Goal: Transaction & Acquisition: Purchase product/service

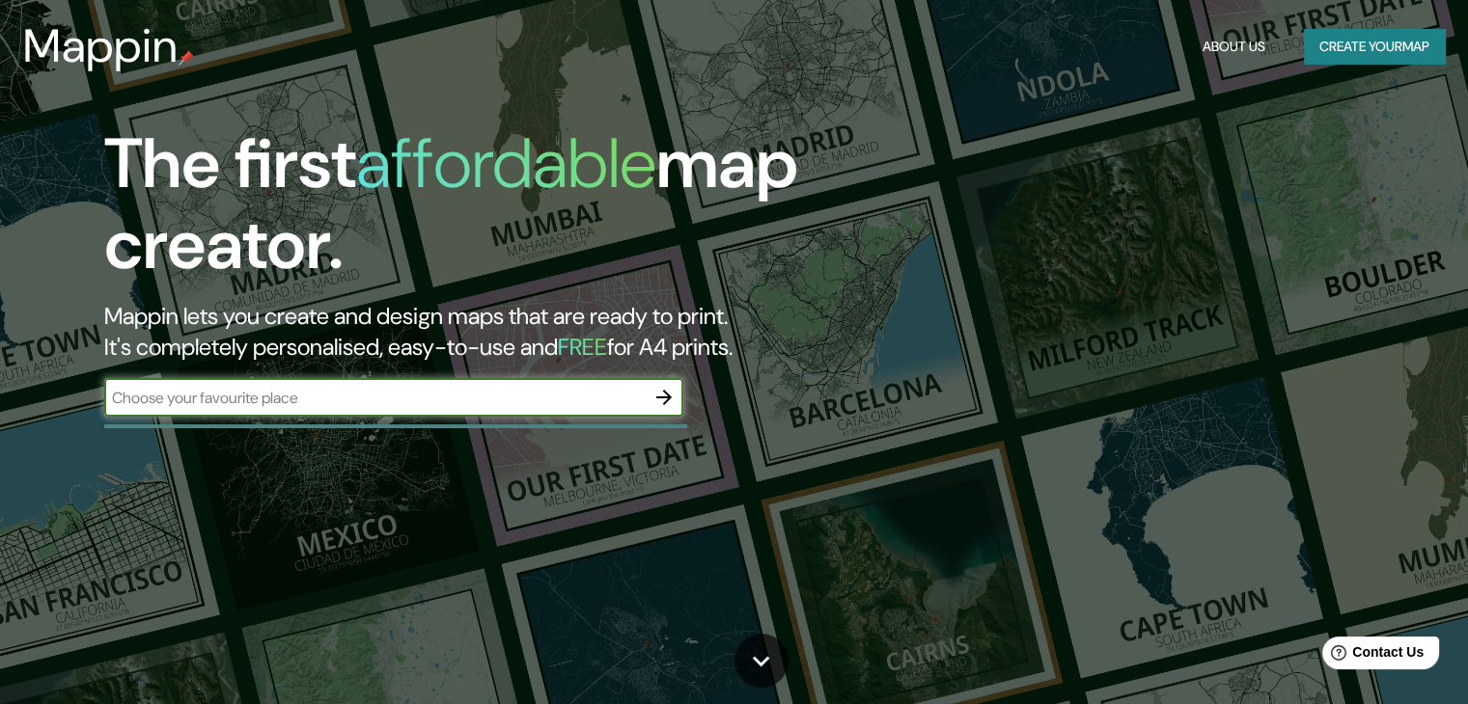
click at [1373, 51] on button "Create your map" at bounding box center [1374, 47] width 141 height 36
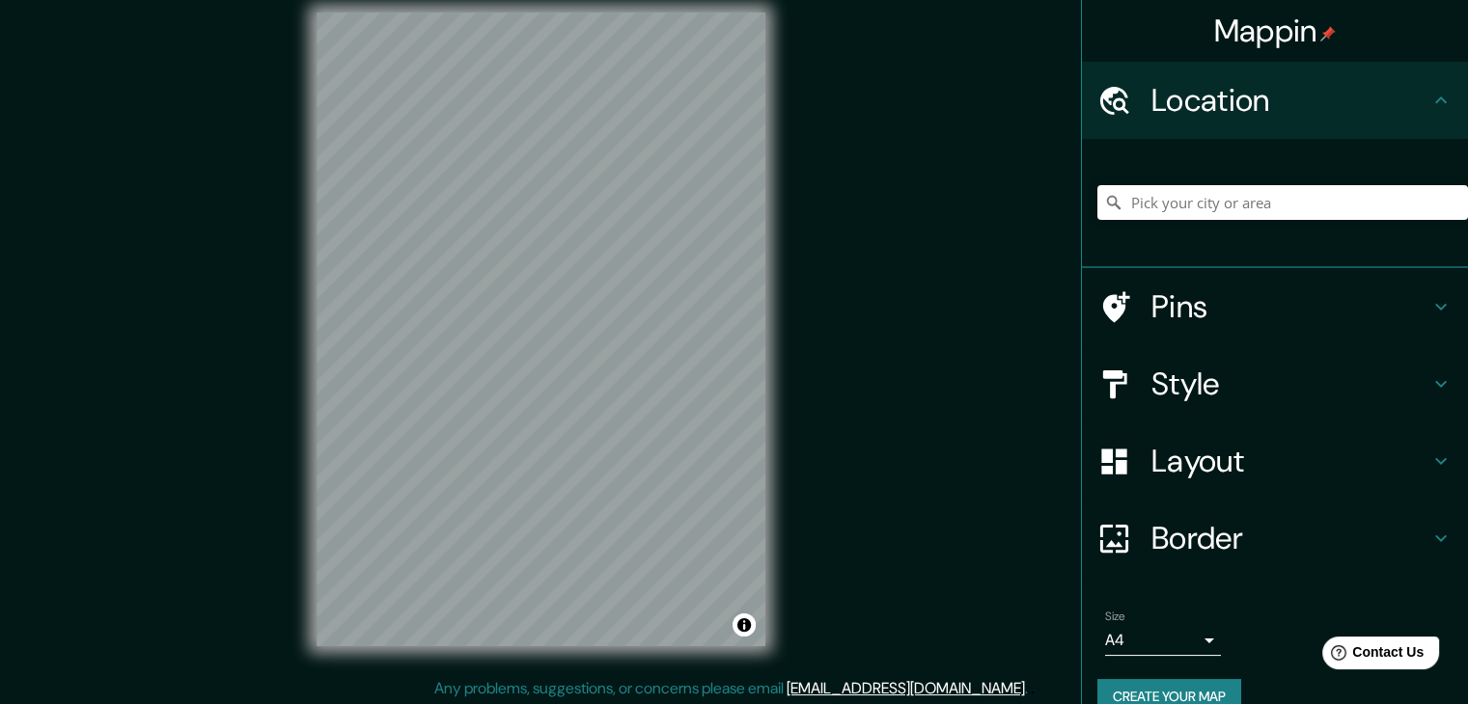
scroll to position [22, 0]
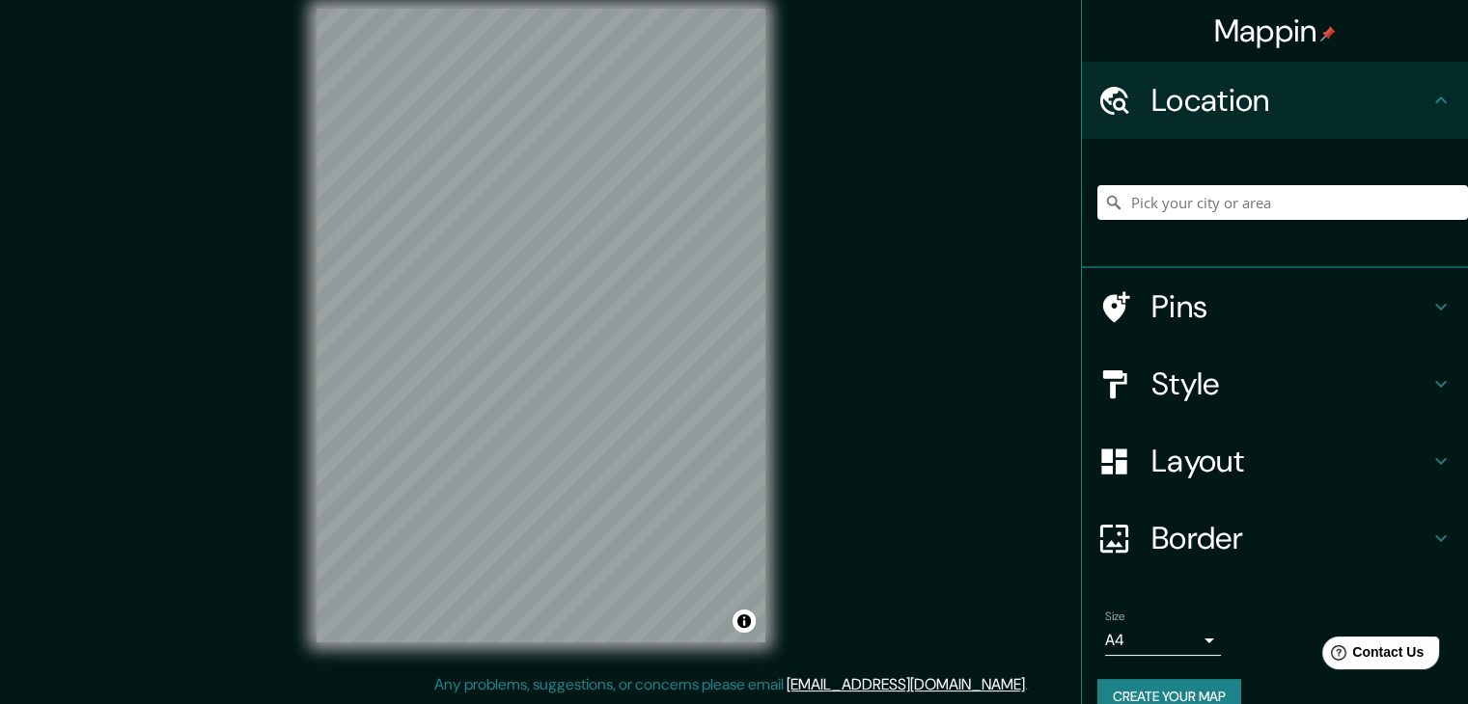
click at [1270, 539] on h4 "Border" at bounding box center [1290, 538] width 278 height 39
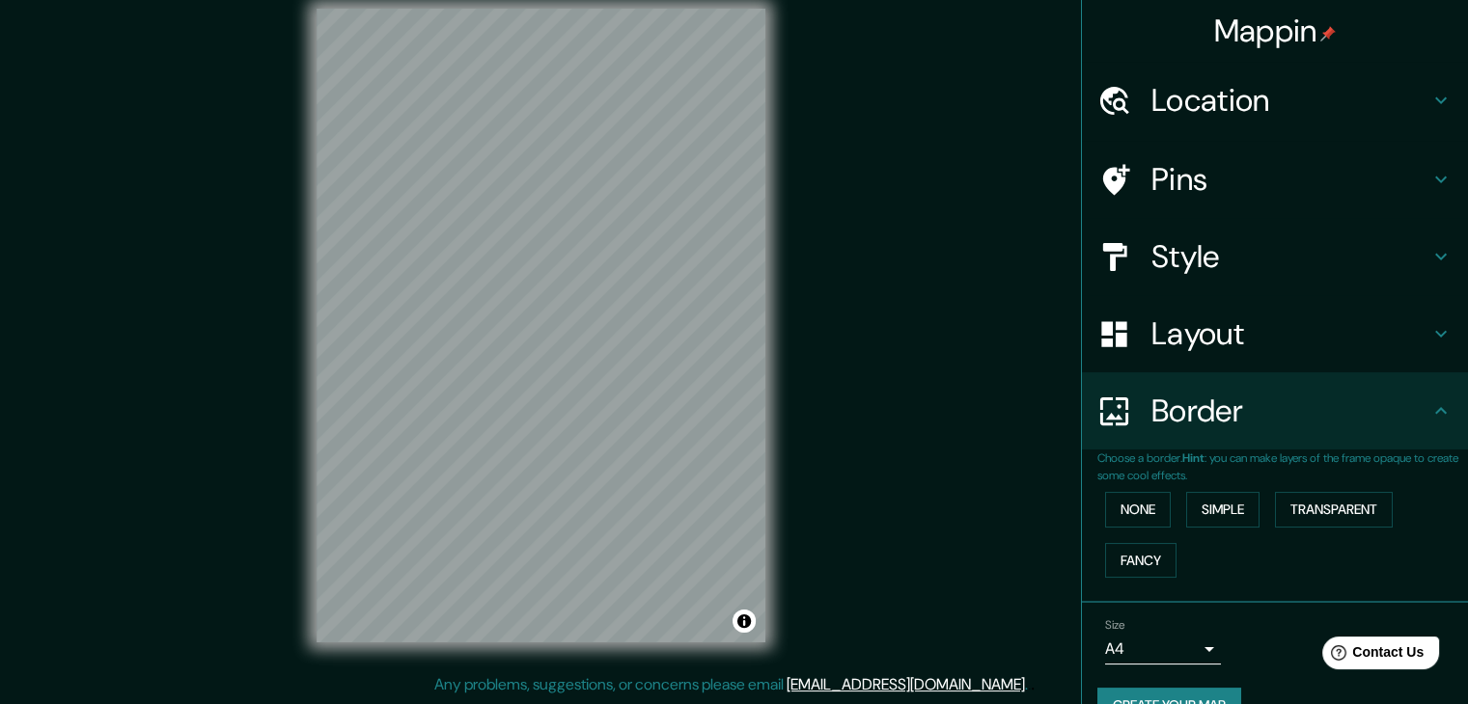
click at [1289, 396] on h4 "Border" at bounding box center [1290, 411] width 278 height 39
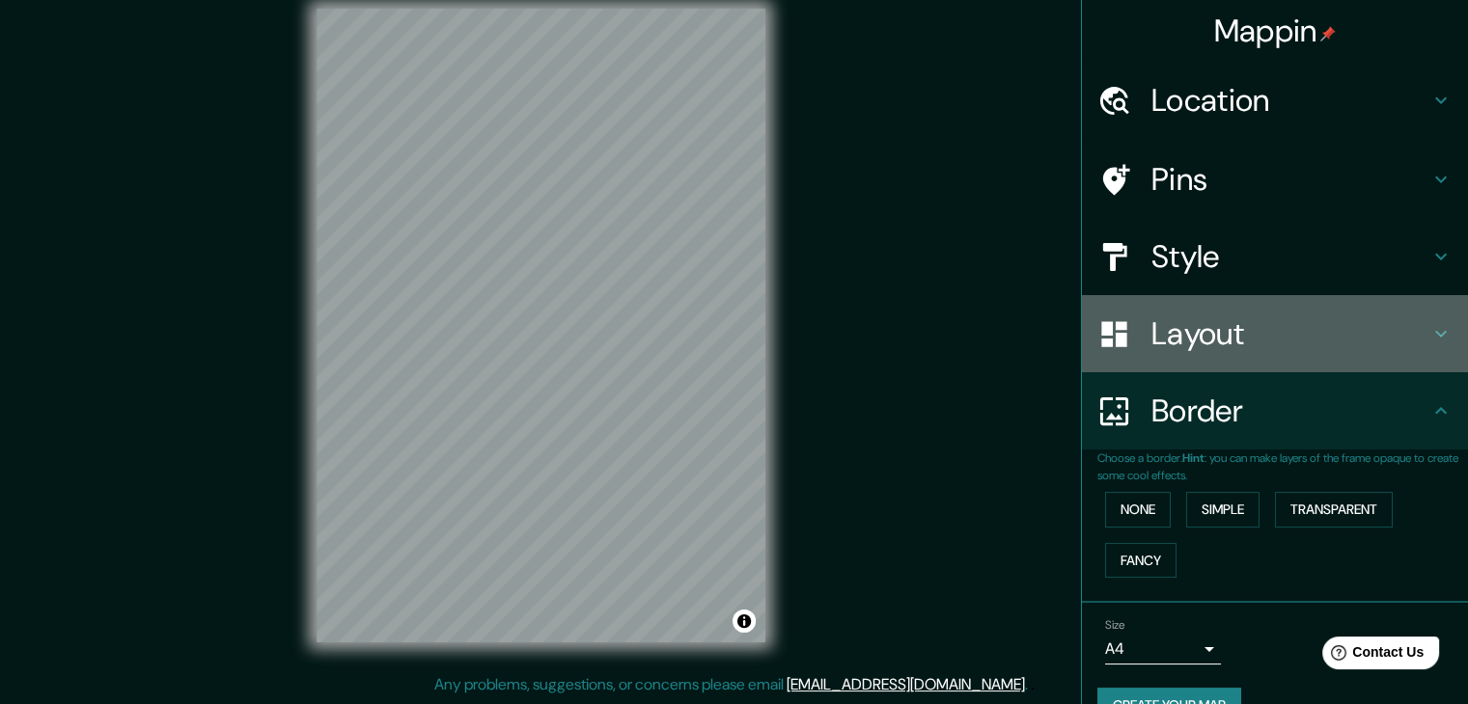
click at [1306, 352] on h4 "Layout" at bounding box center [1290, 334] width 278 height 39
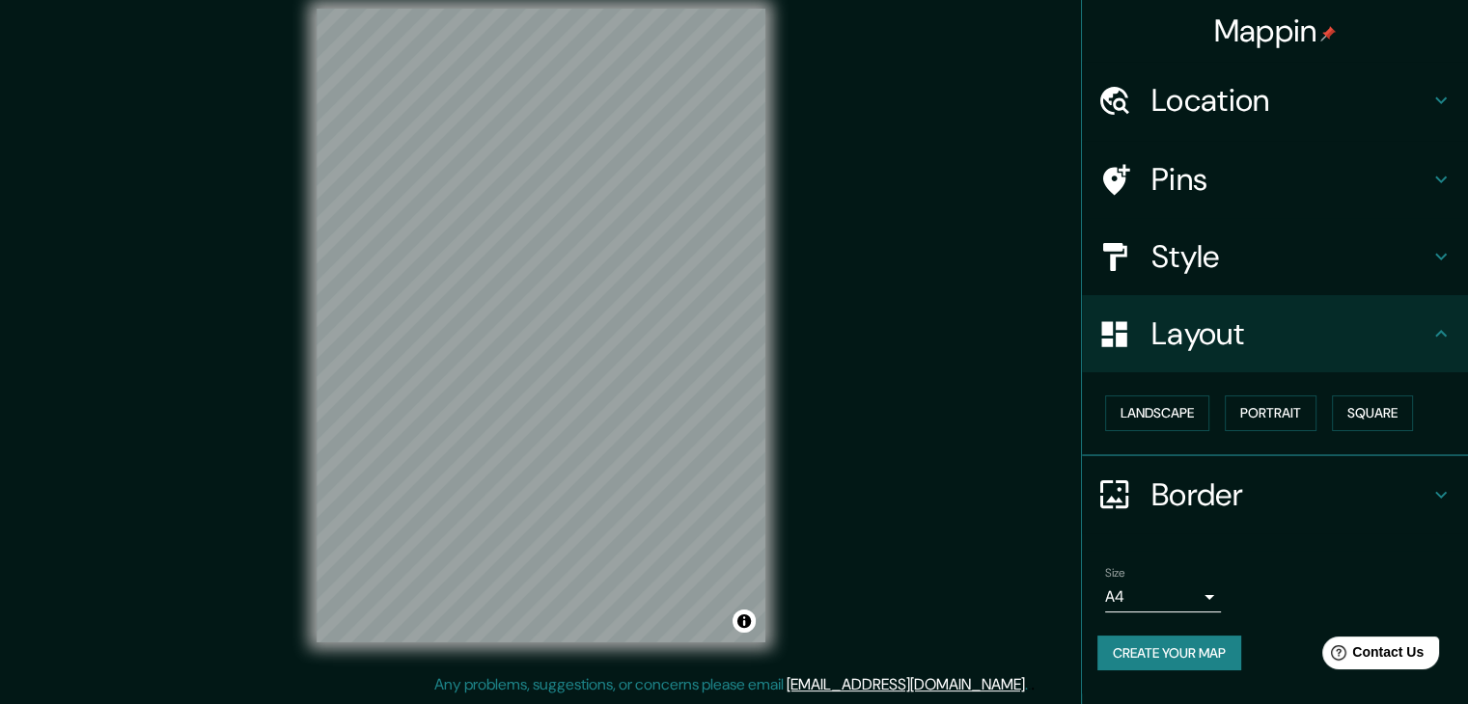
click at [1304, 267] on h4 "Style" at bounding box center [1290, 256] width 278 height 39
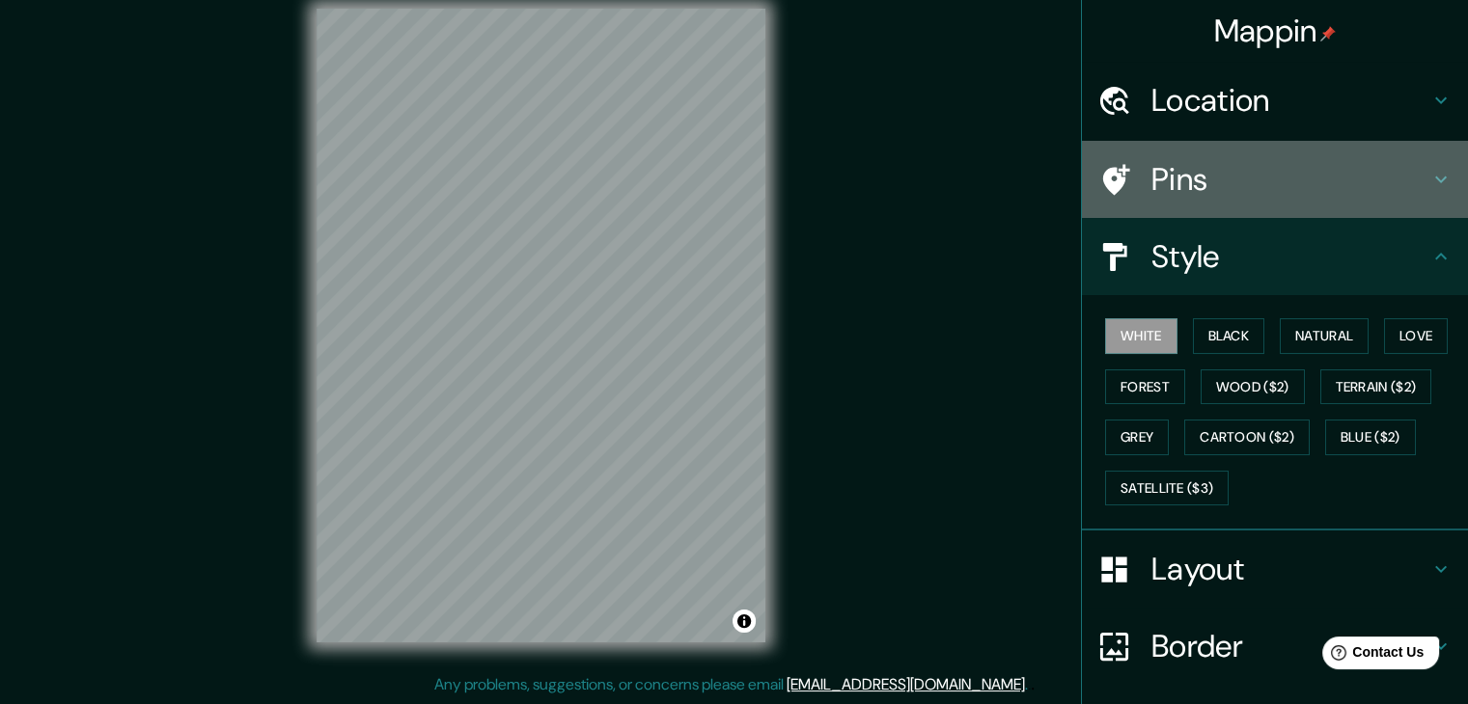
click at [1309, 183] on h4 "Pins" at bounding box center [1290, 179] width 278 height 39
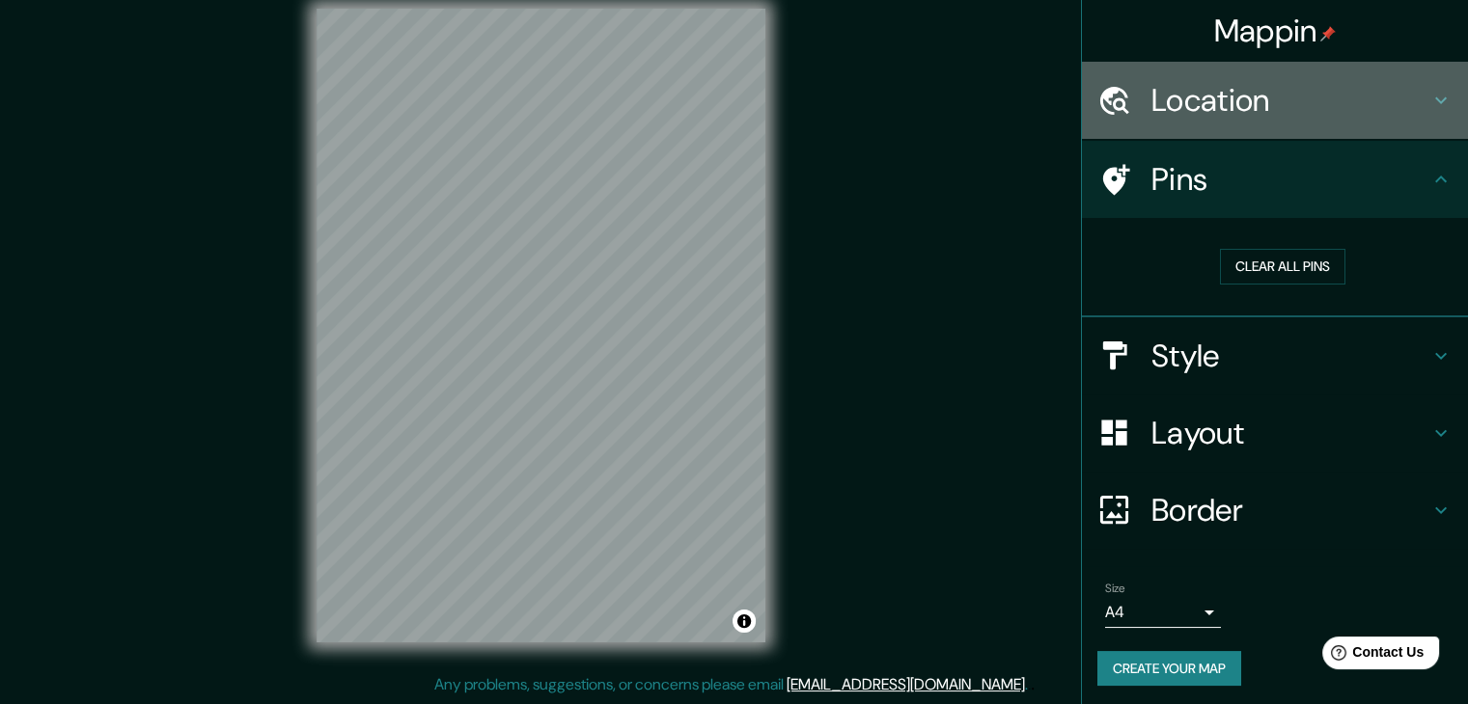
click at [1314, 119] on h4 "Location" at bounding box center [1290, 100] width 278 height 39
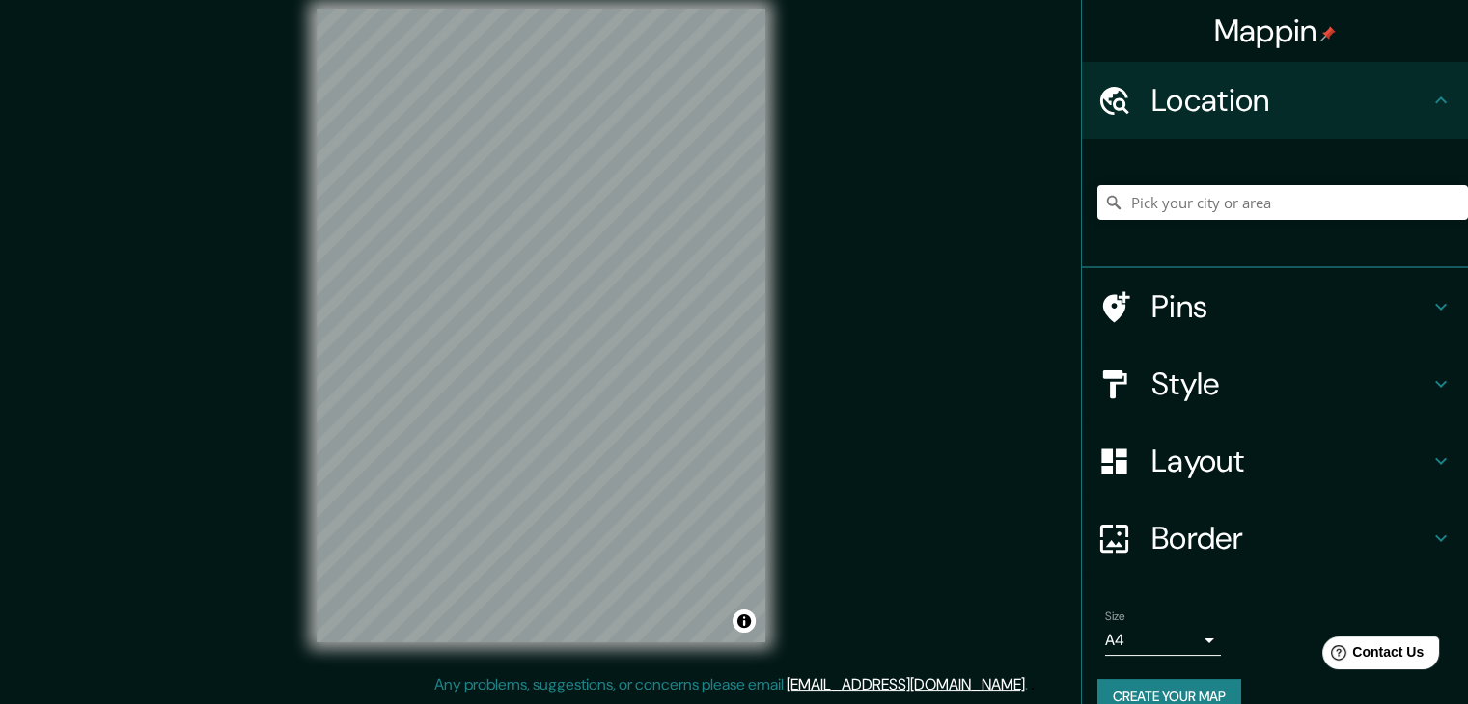
click at [1278, 382] on h4 "Style" at bounding box center [1290, 384] width 278 height 39
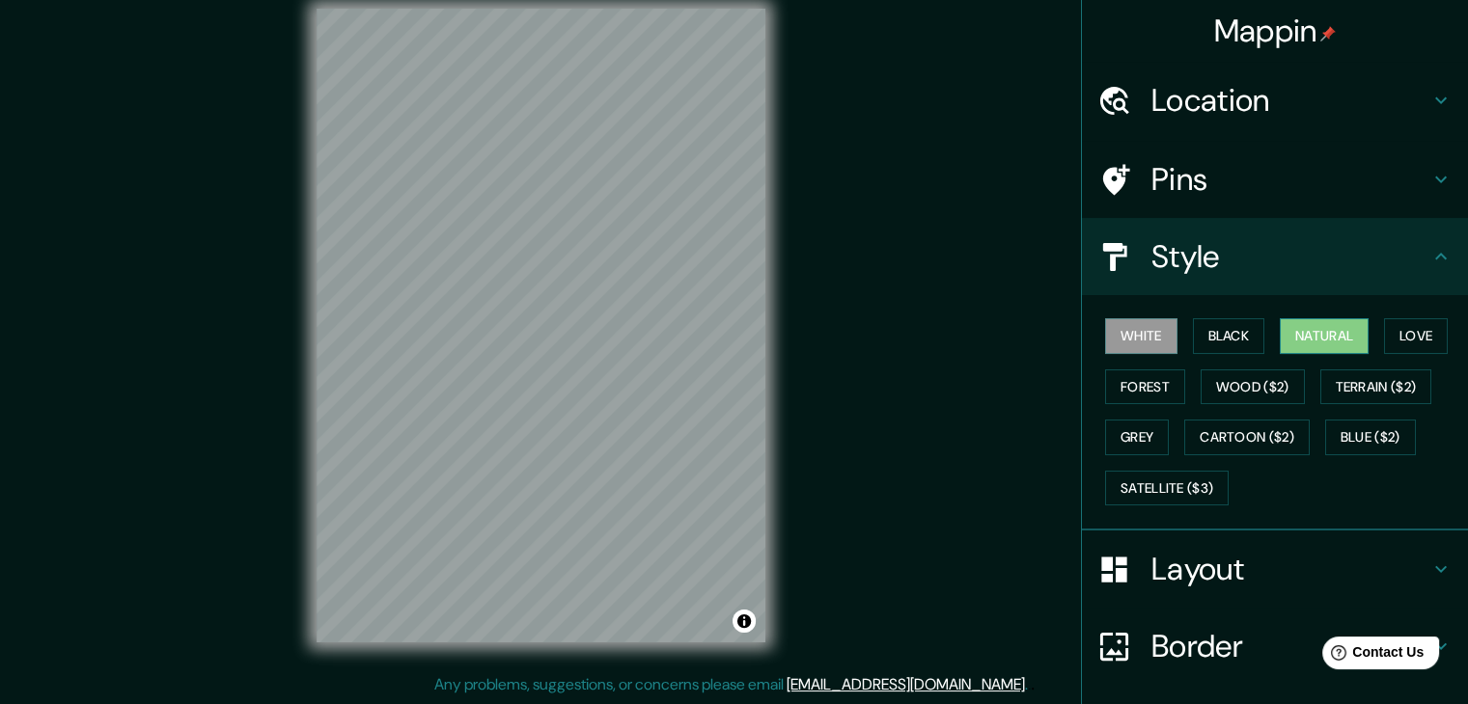
click at [1320, 344] on button "Natural" at bounding box center [1324, 336] width 89 height 36
click at [1231, 336] on button "Black" at bounding box center [1229, 336] width 72 height 36
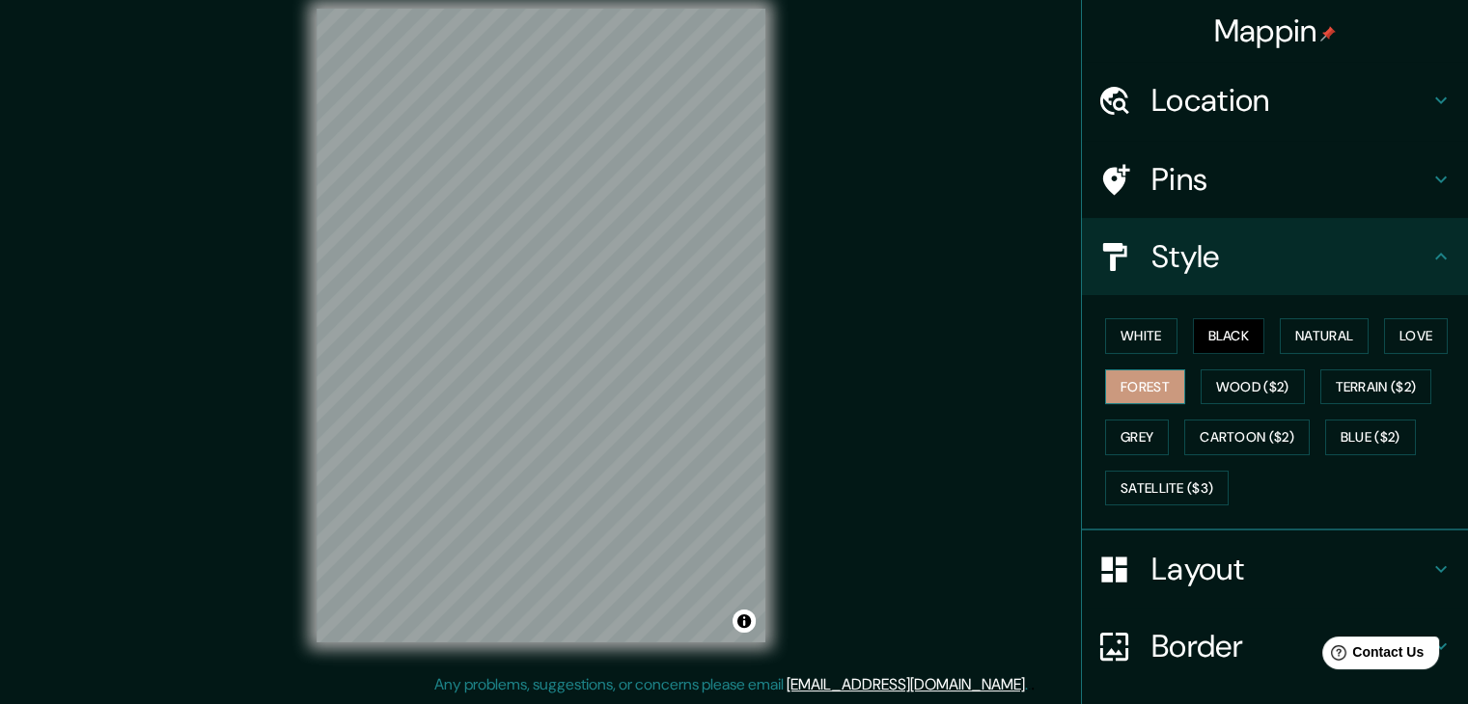
click at [1110, 387] on button "Forest" at bounding box center [1145, 388] width 80 height 36
click at [1237, 390] on button "Wood ($2)" at bounding box center [1252, 388] width 104 height 36
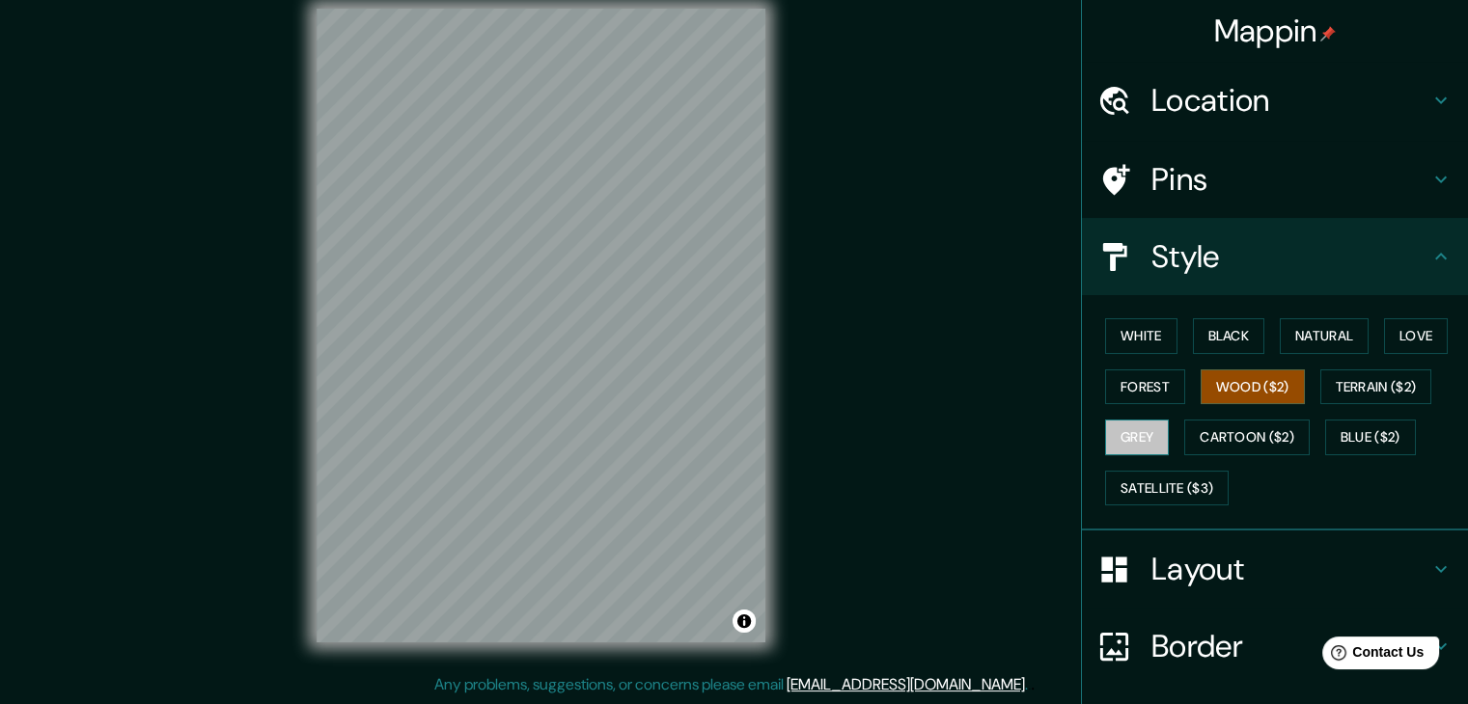
click at [1136, 441] on button "Grey" at bounding box center [1137, 438] width 64 height 36
click at [1152, 379] on button "Forest" at bounding box center [1145, 388] width 80 height 36
click at [1140, 438] on button "Grey" at bounding box center [1137, 438] width 64 height 36
click at [1159, 327] on button "White" at bounding box center [1141, 336] width 72 height 36
click at [1154, 426] on button "Grey" at bounding box center [1137, 438] width 64 height 36
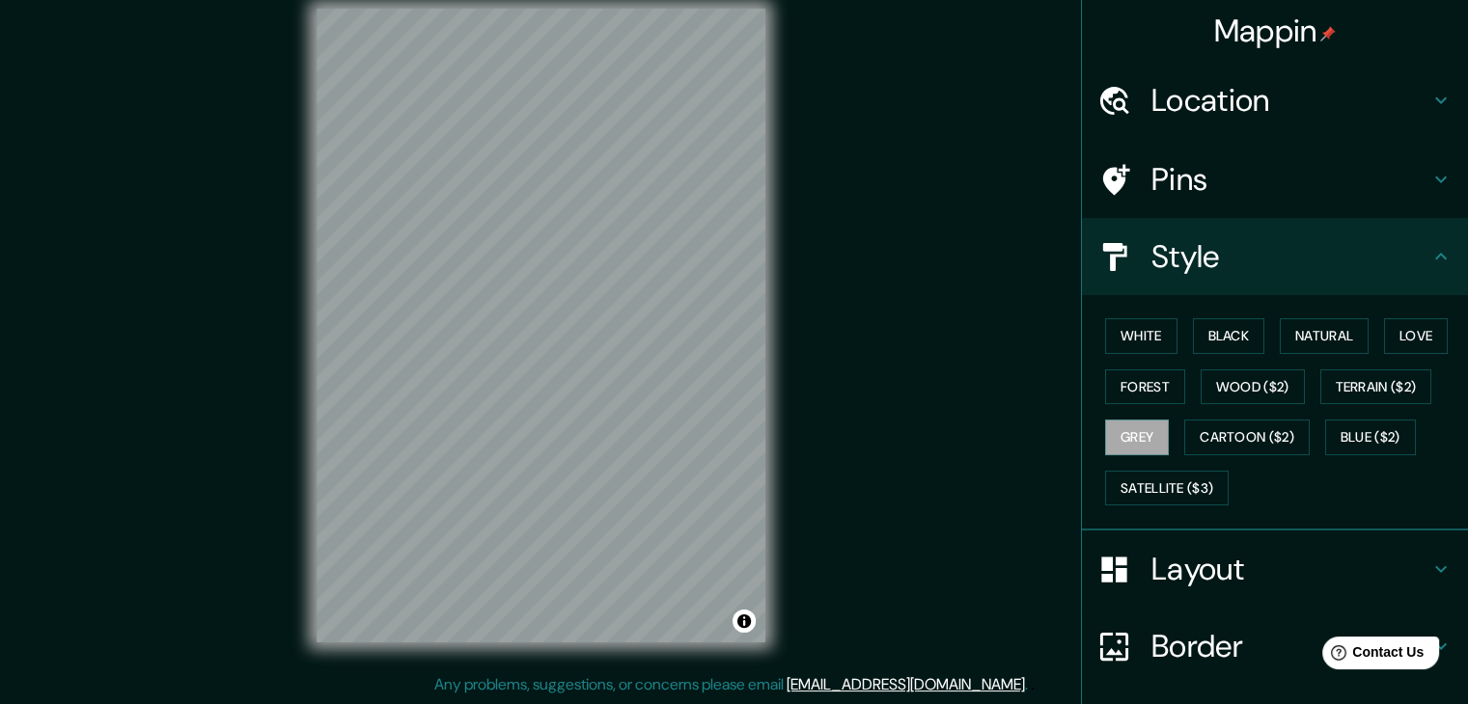
click at [1225, 106] on h4 "Location" at bounding box center [1290, 100] width 278 height 39
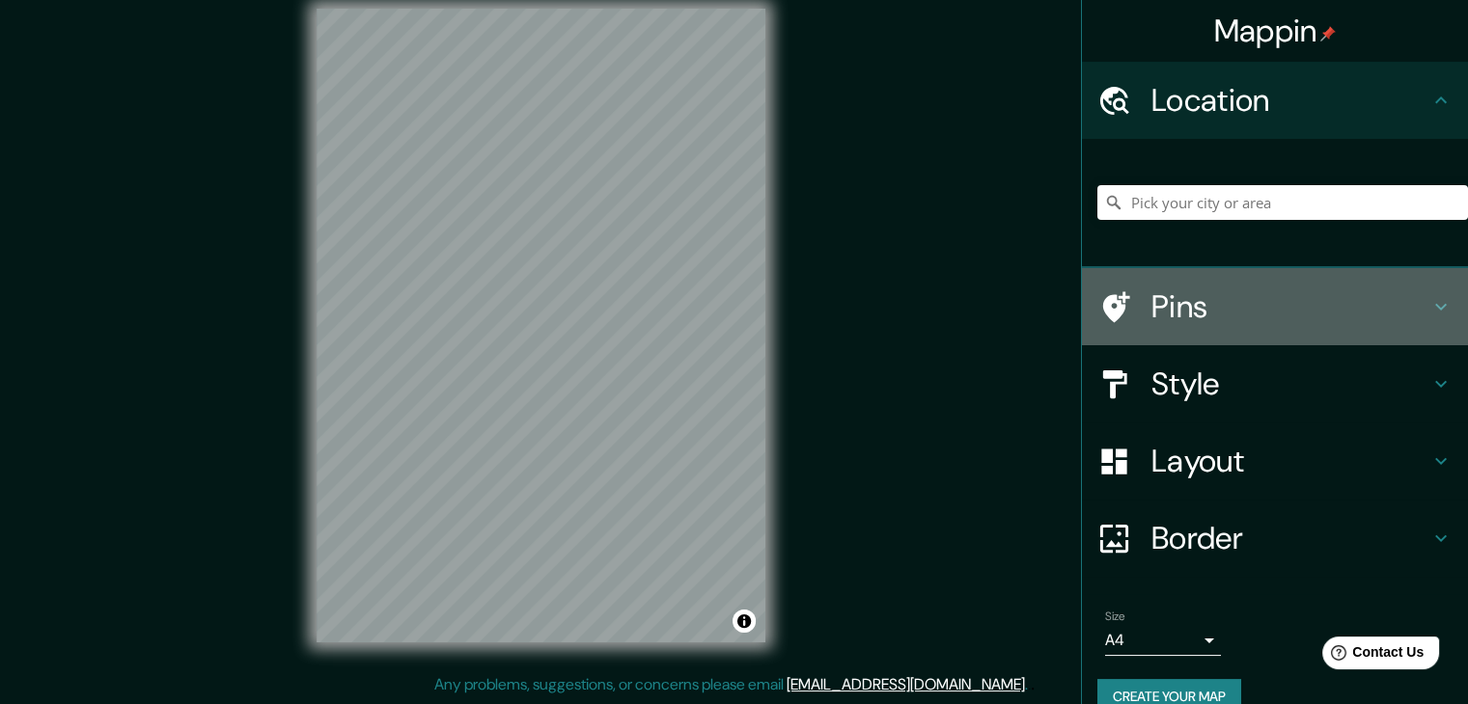
click at [1241, 304] on h4 "Pins" at bounding box center [1290, 307] width 278 height 39
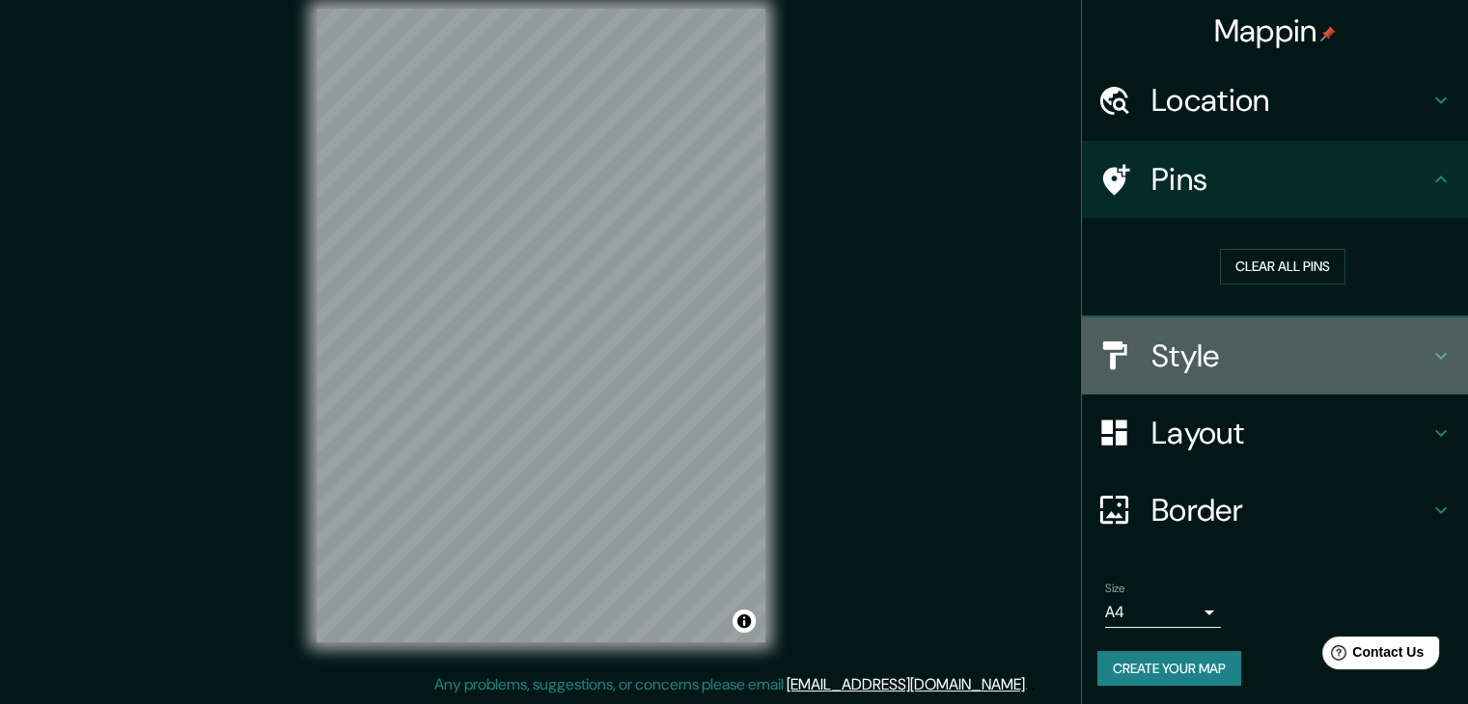
click at [1222, 354] on h4 "Style" at bounding box center [1290, 356] width 278 height 39
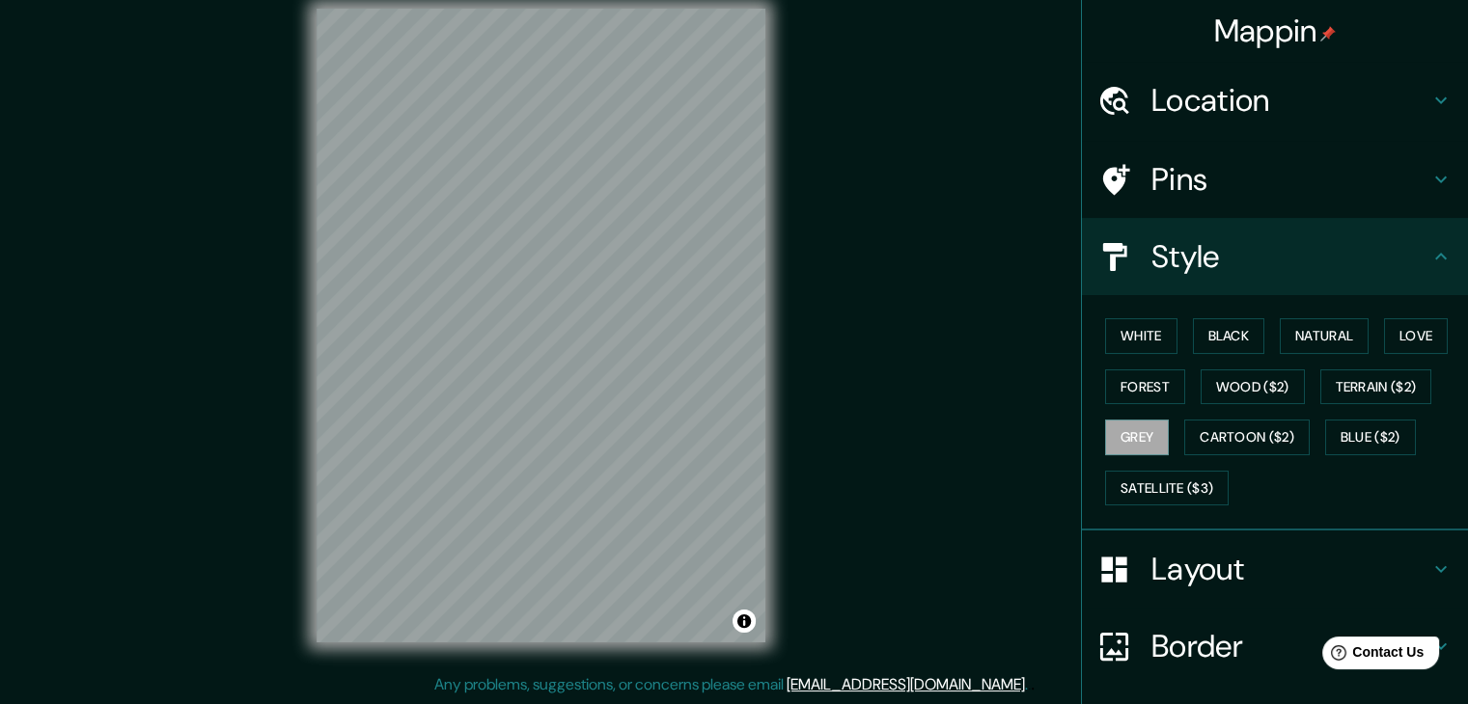
click at [1169, 550] on h4 "Layout" at bounding box center [1290, 569] width 278 height 39
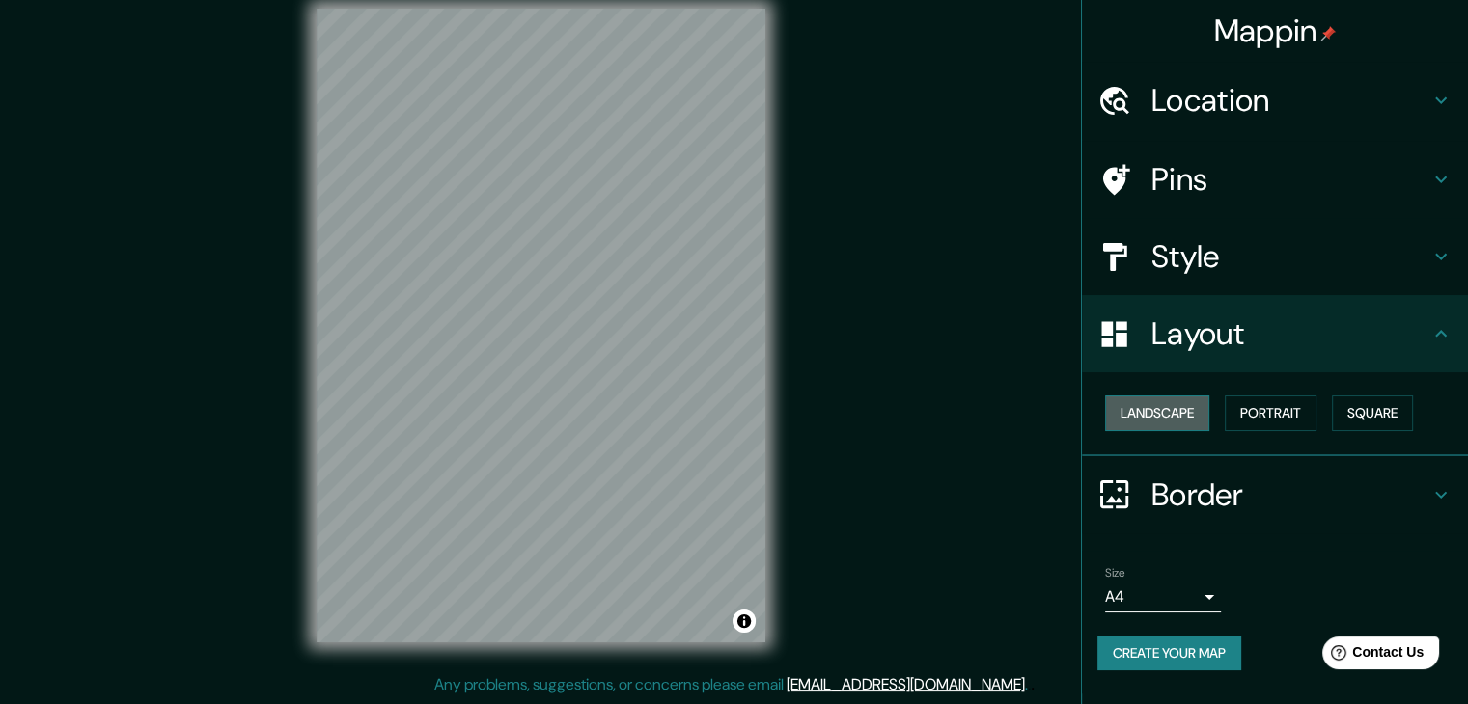
click at [1197, 407] on button "Landscape" at bounding box center [1157, 414] width 104 height 36
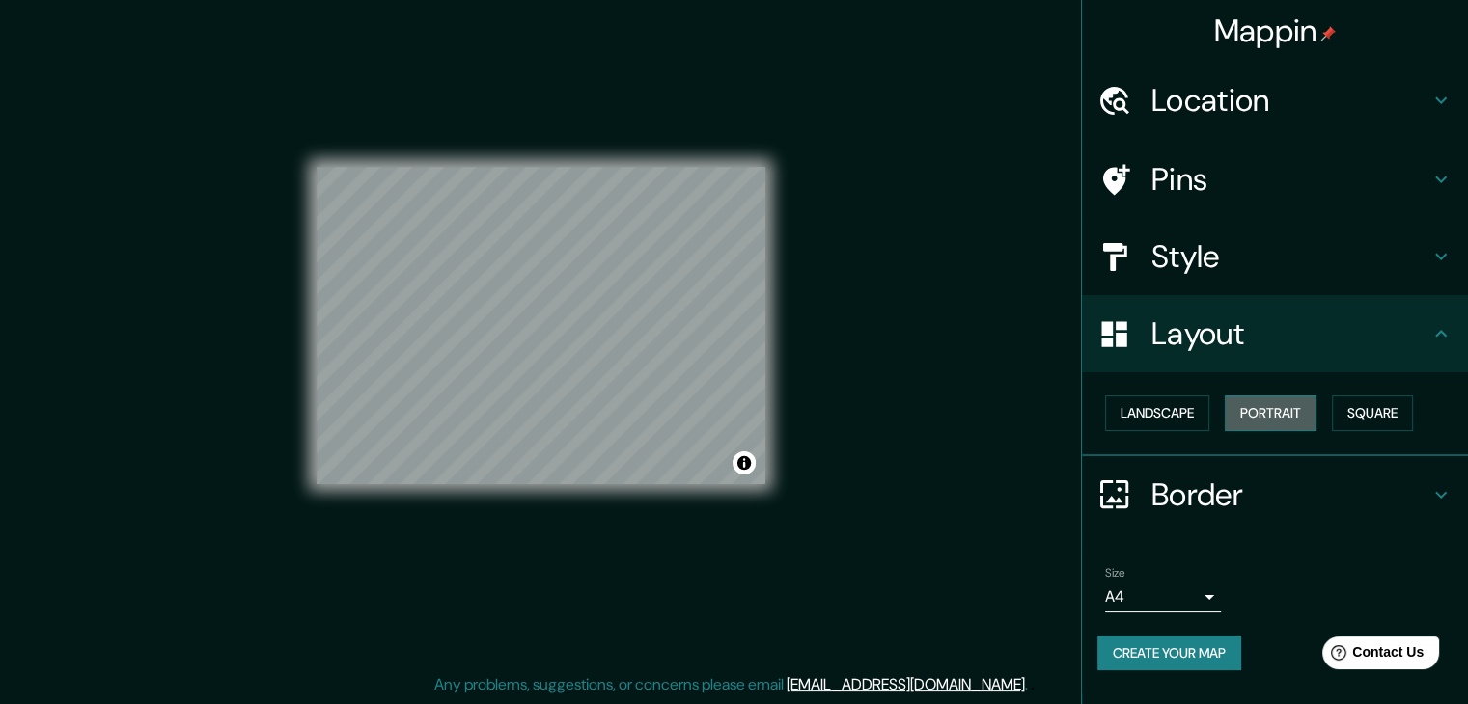
click at [1293, 411] on button "Portrait" at bounding box center [1271, 414] width 92 height 36
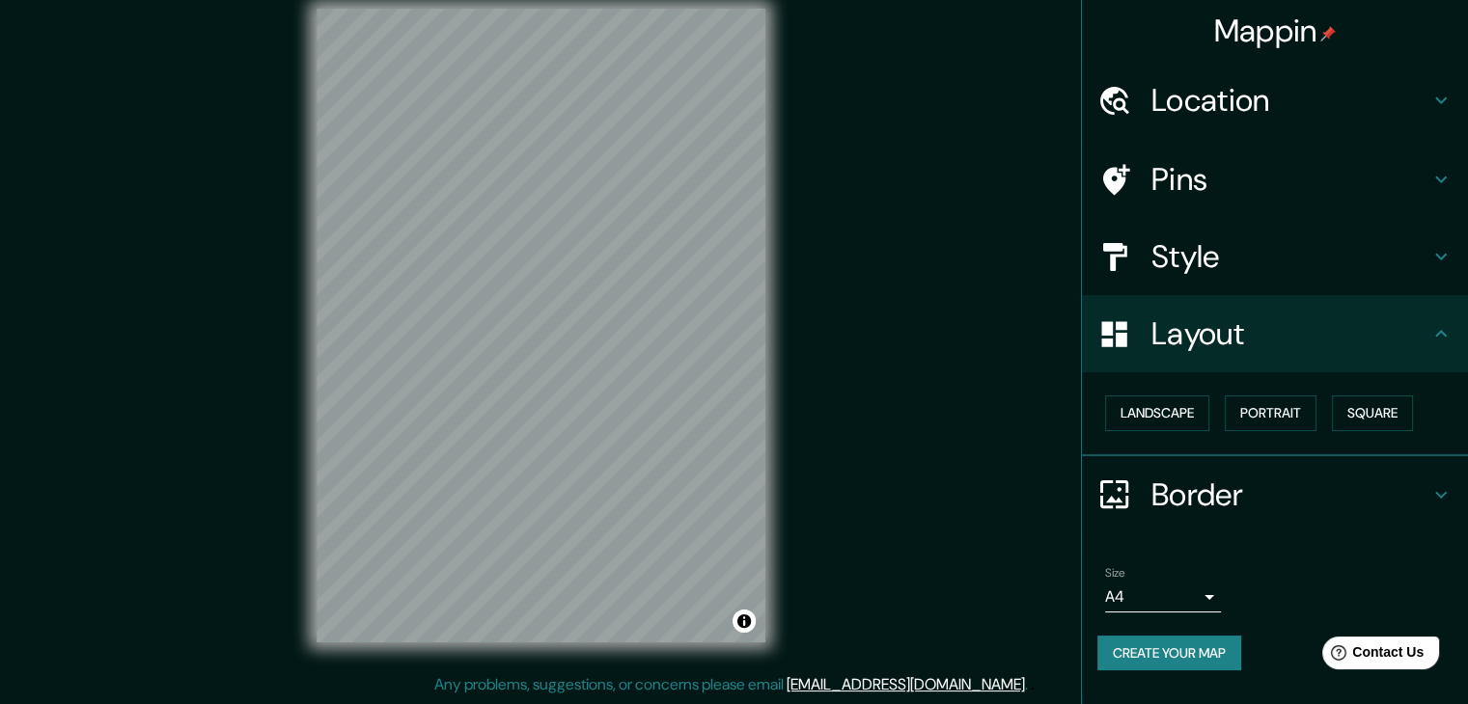
click at [1224, 494] on h4 "Border" at bounding box center [1290, 495] width 278 height 39
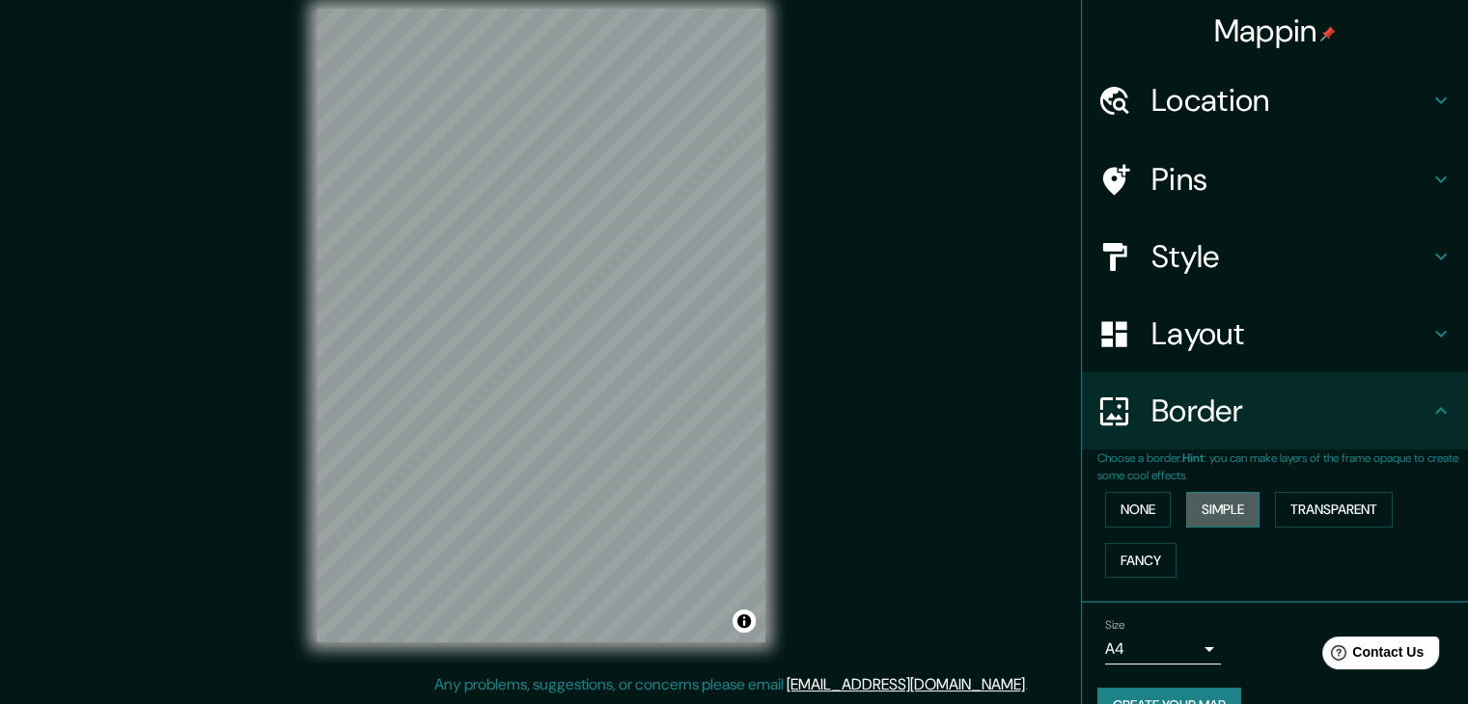
click at [1211, 518] on button "Simple" at bounding box center [1222, 510] width 73 height 36
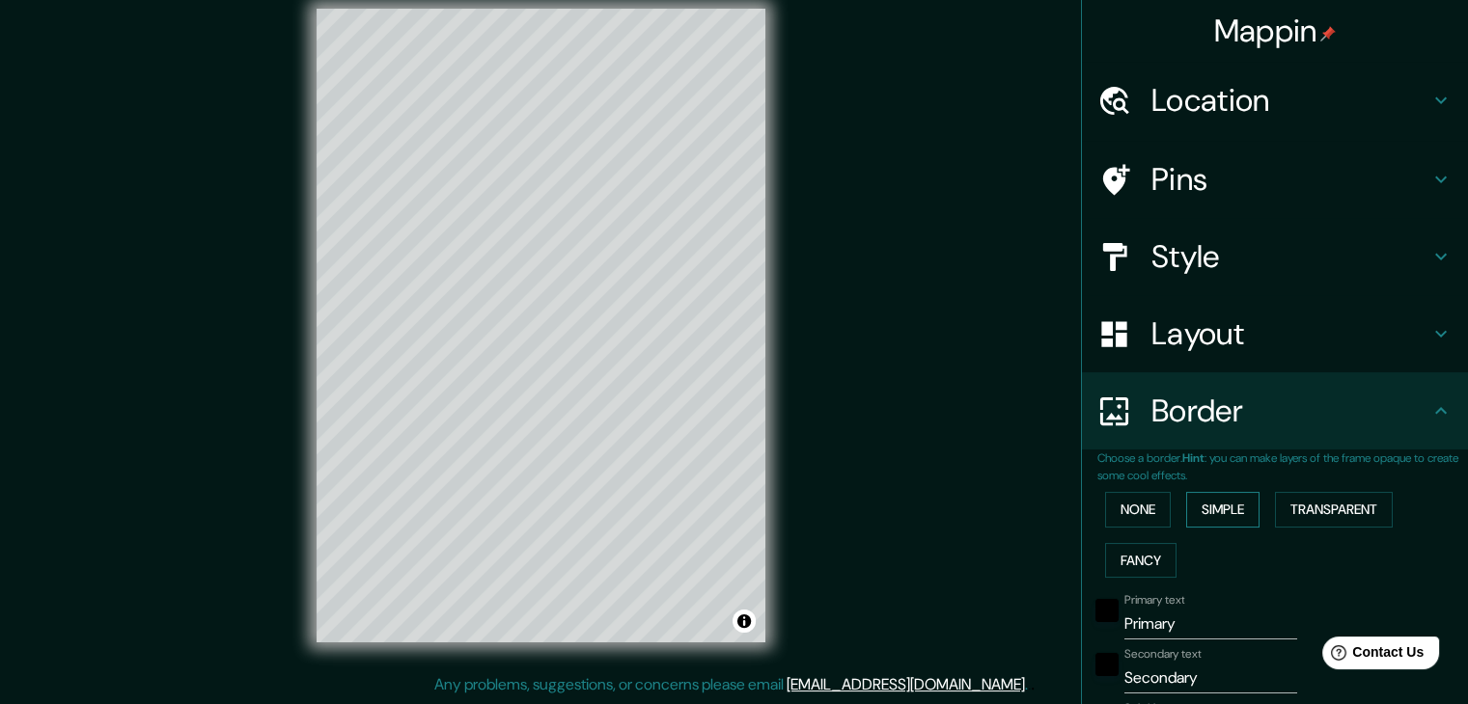
click at [1211, 518] on button "Simple" at bounding box center [1222, 510] width 73 height 36
type input "37"
click at [1278, 517] on button "Transparent" at bounding box center [1334, 510] width 118 height 36
click at [1146, 552] on button "Fancy" at bounding box center [1140, 561] width 71 height 36
click at [1145, 507] on button "None" at bounding box center [1138, 510] width 66 height 36
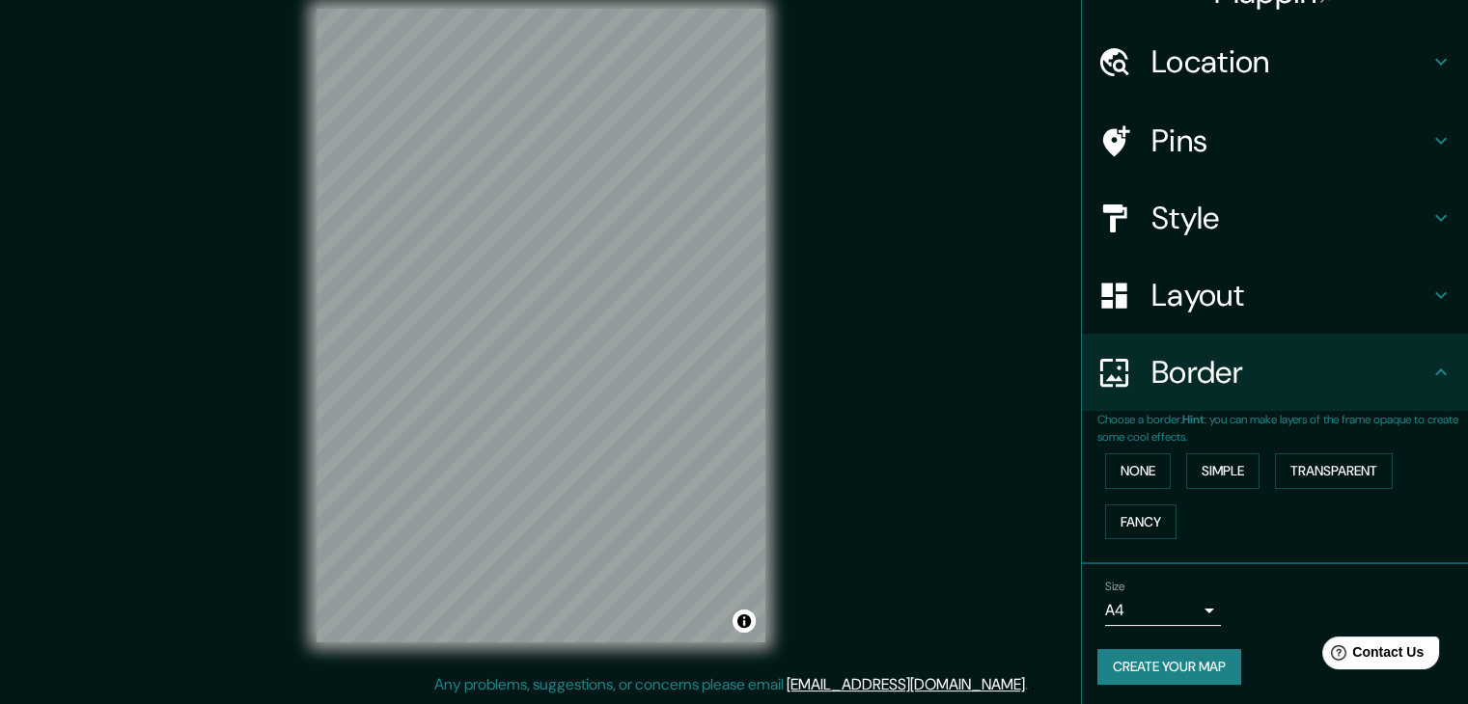
scroll to position [41, 0]
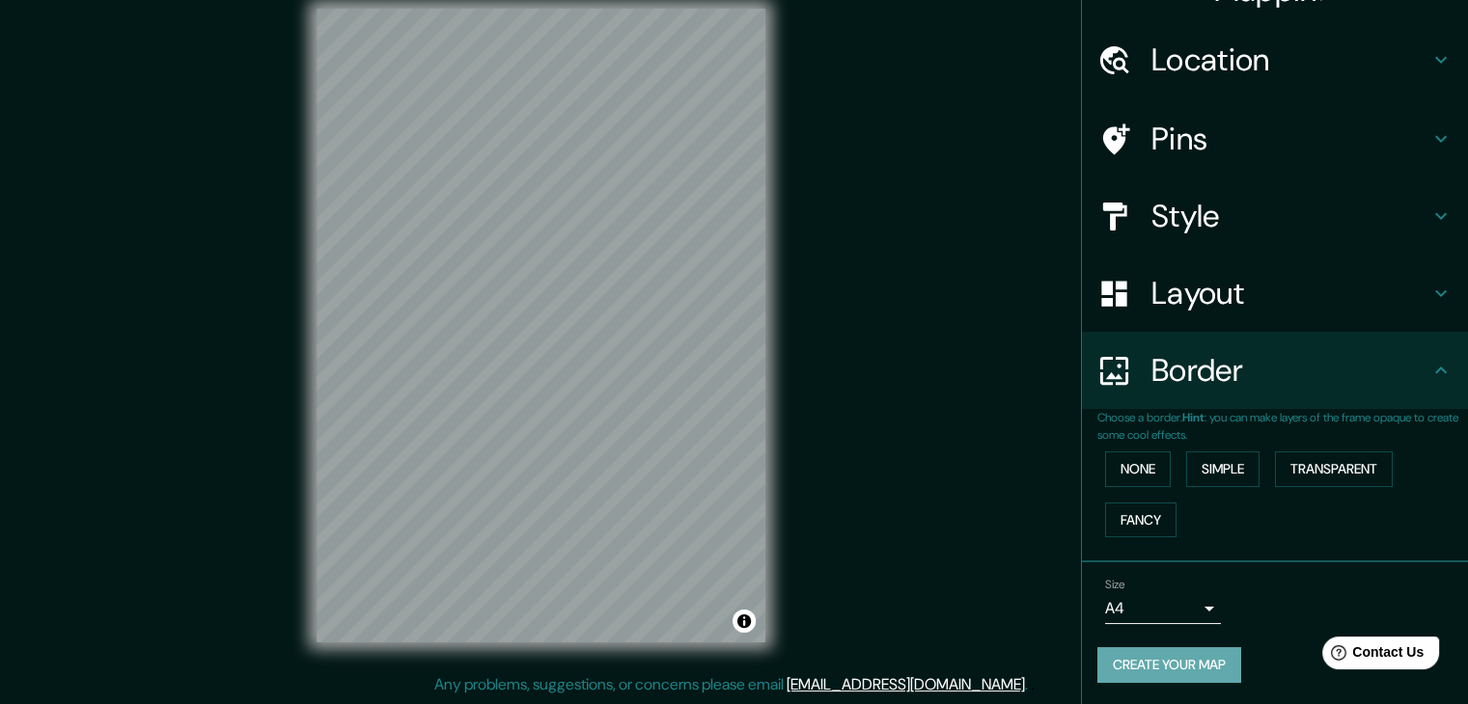
click at [1189, 668] on button "Create your map" at bounding box center [1169, 666] width 144 height 36
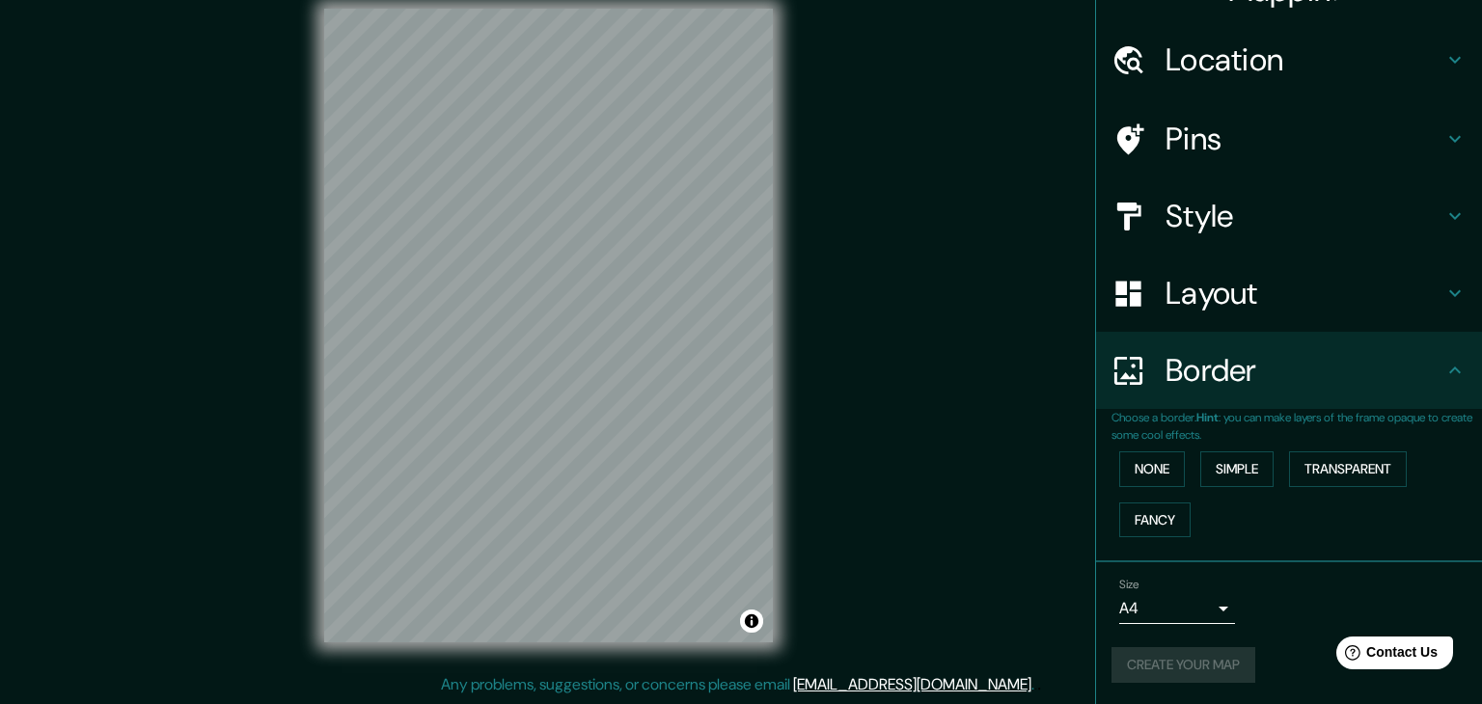
click at [1197, 603] on body "Mappin Location Pins Style Layout Border Choose a border. Hint : you can make l…" at bounding box center [741, 330] width 1482 height 704
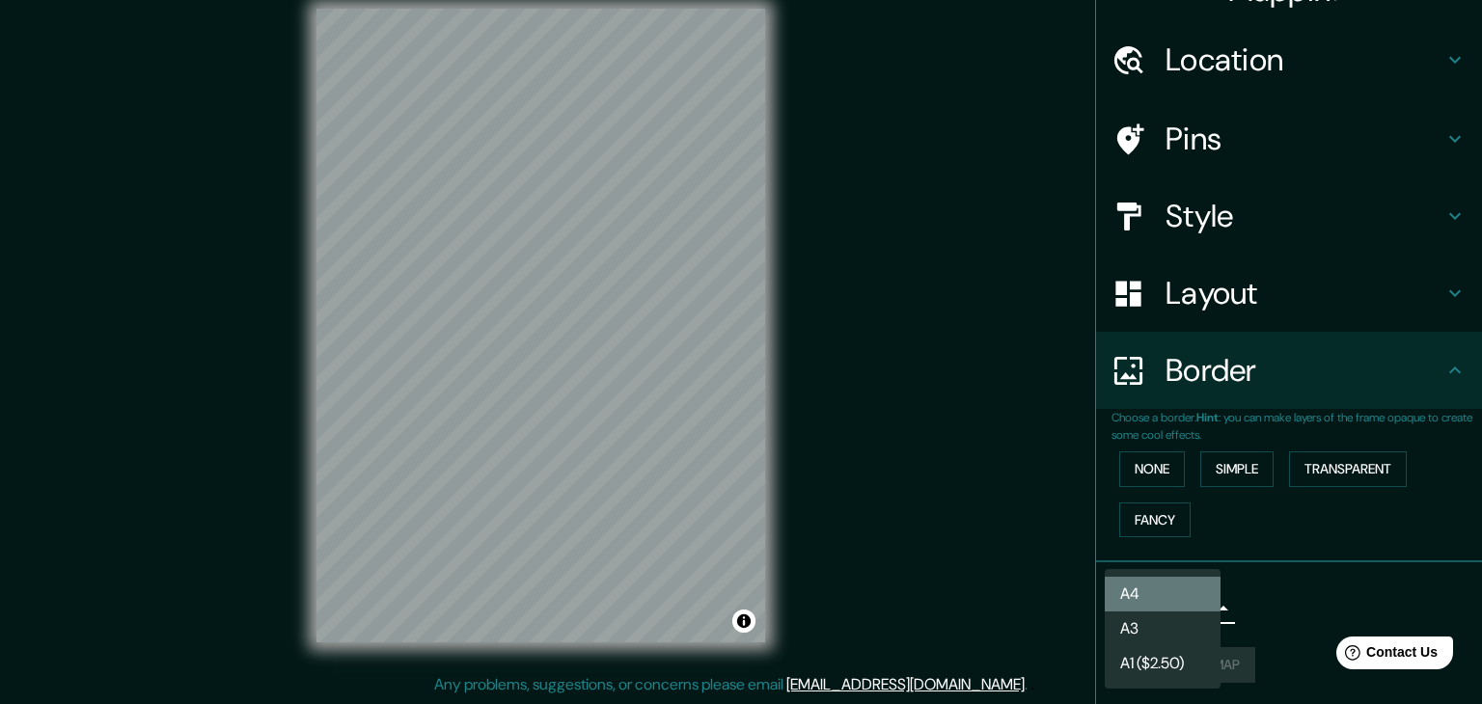
click at [1197, 603] on li "A4" at bounding box center [1163, 594] width 116 height 35
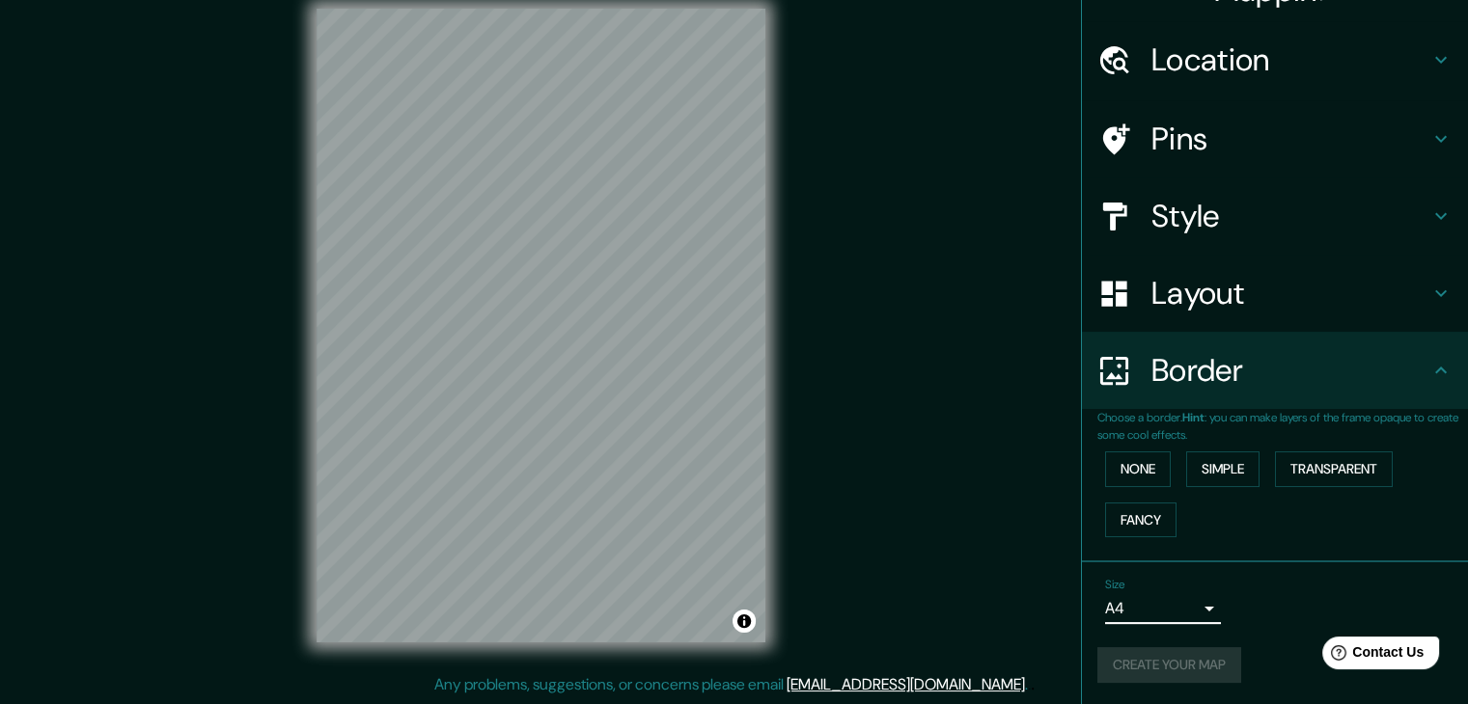
click at [1204, 657] on div "Create your map" at bounding box center [1274, 666] width 355 height 36
click at [1199, 675] on button "Create your map" at bounding box center [1169, 666] width 144 height 36
